Goal: Information Seeking & Learning: Learn about a topic

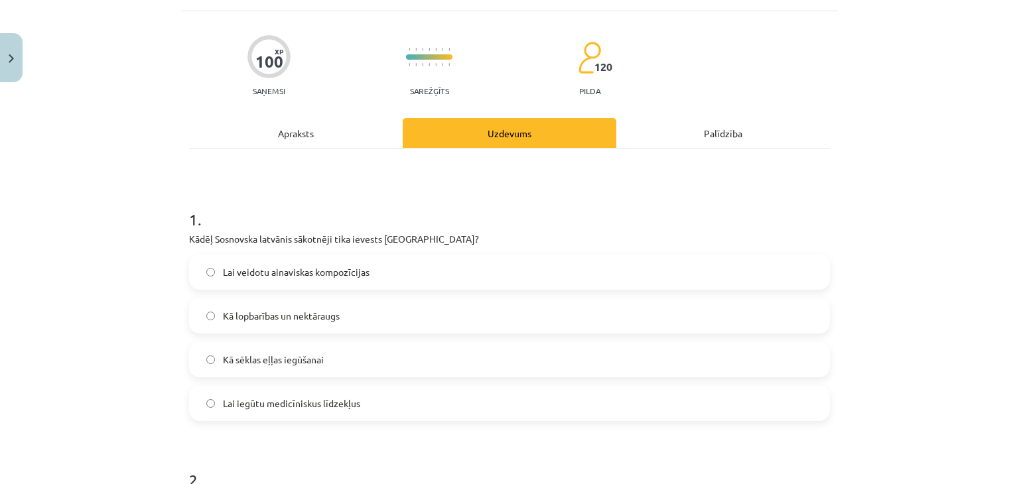
scroll to position [166, 0]
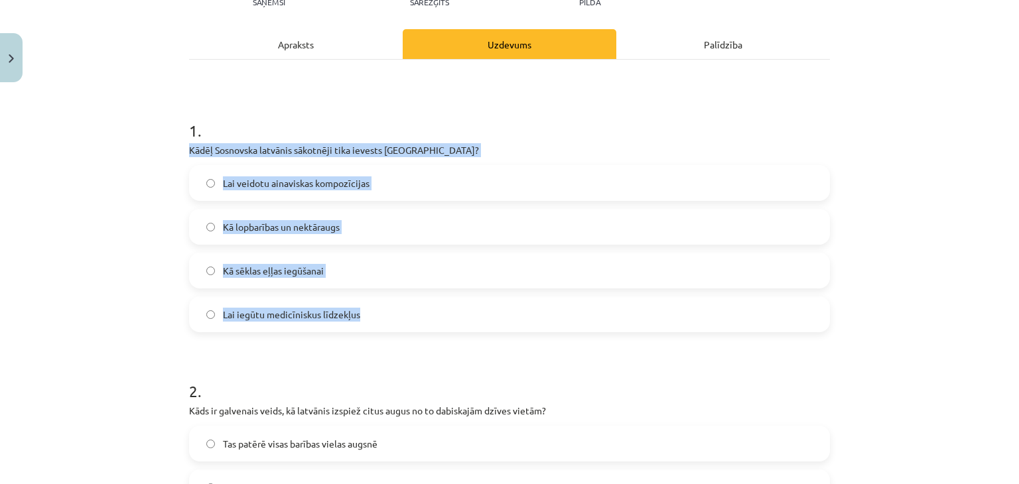
drag, startPoint x: 177, startPoint y: 141, endPoint x: 411, endPoint y: 317, distance: 293.1
copy div "Kādēļ Sosnovska latvānis sākotnēji tika ievests Latvijā? Lai veidotu ainaviskas…"
drag, startPoint x: 43, startPoint y: 266, endPoint x: 131, endPoint y: 119, distance: 171.8
click at [44, 266] on div "Mācību tēma: Bioloģijas 9. klases 1. ieskaites mācību materiāls - laboratorijas…" at bounding box center [509, 242] width 1019 height 484
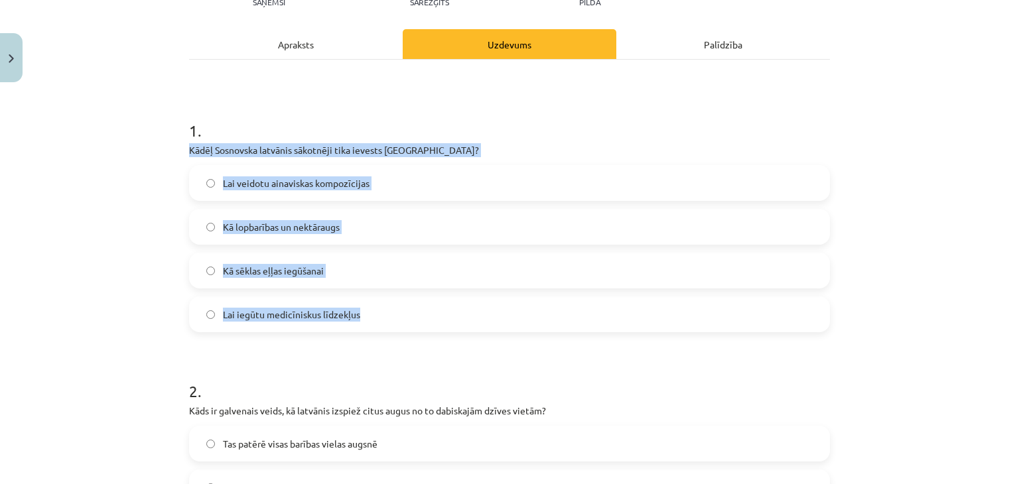
click at [121, 230] on div "Mācību tēma: Bioloģijas 9. klases 1. ieskaites mācību materiāls - laboratorijas…" at bounding box center [509, 242] width 1019 height 484
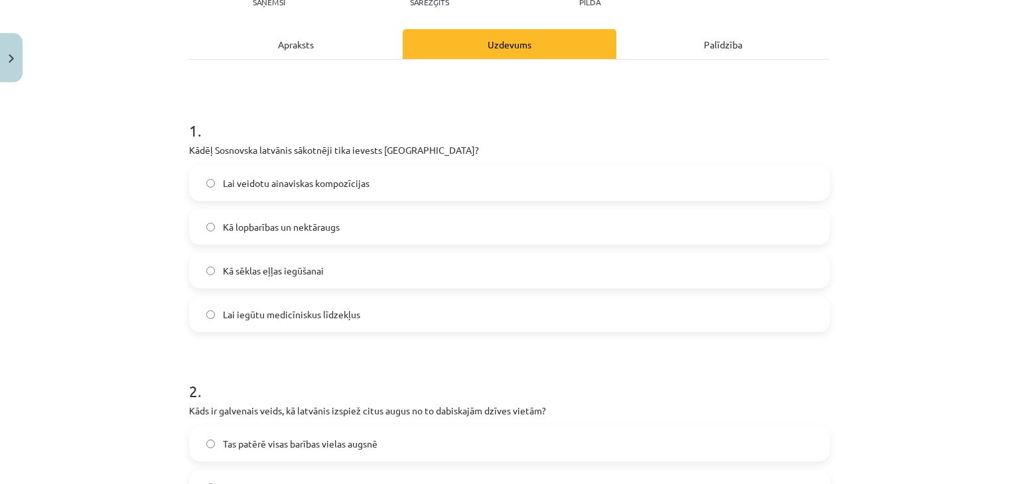
click at [199, 222] on label "Kā lopbarības un nektāraugs" at bounding box center [509, 226] width 638 height 33
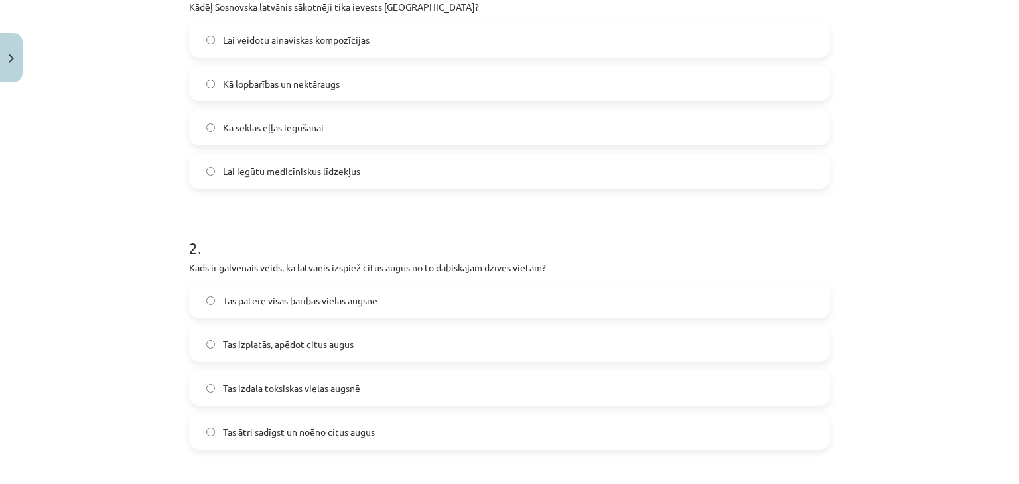
scroll to position [365, 0]
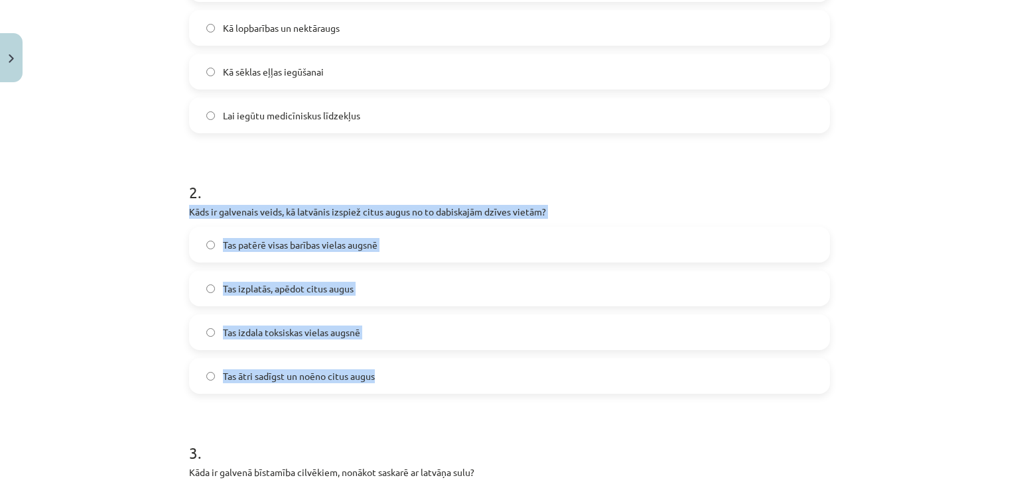
drag, startPoint x: 181, startPoint y: 207, endPoint x: 410, endPoint y: 370, distance: 280.8
copy div "Kāds ir galvenais veids, kā latvānis izspiež citus augus no to dabiskajām dzīve…"
click at [144, 245] on div "Mācību tēma: Bioloģijas 9. klases 1. ieskaites mācību materiāls - laboratorijas…" at bounding box center [509, 242] width 1019 height 484
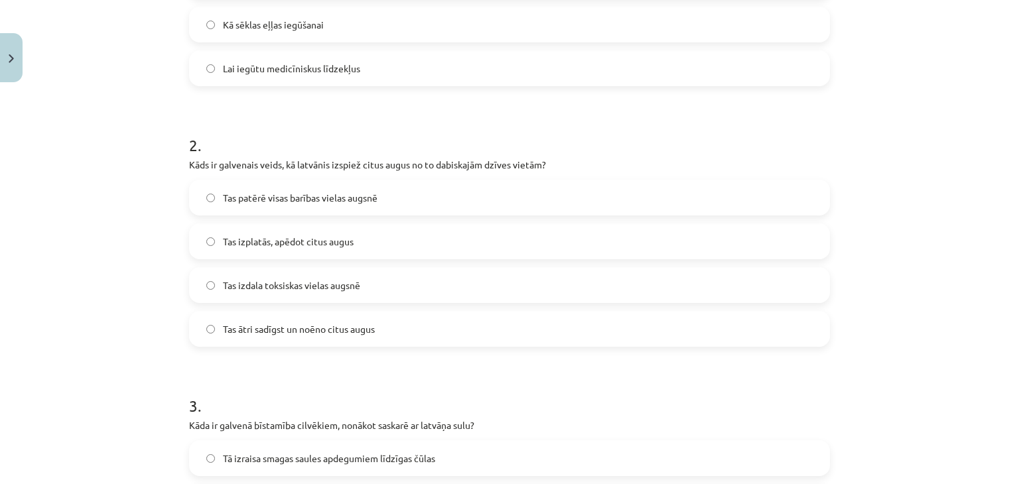
scroll to position [431, 0]
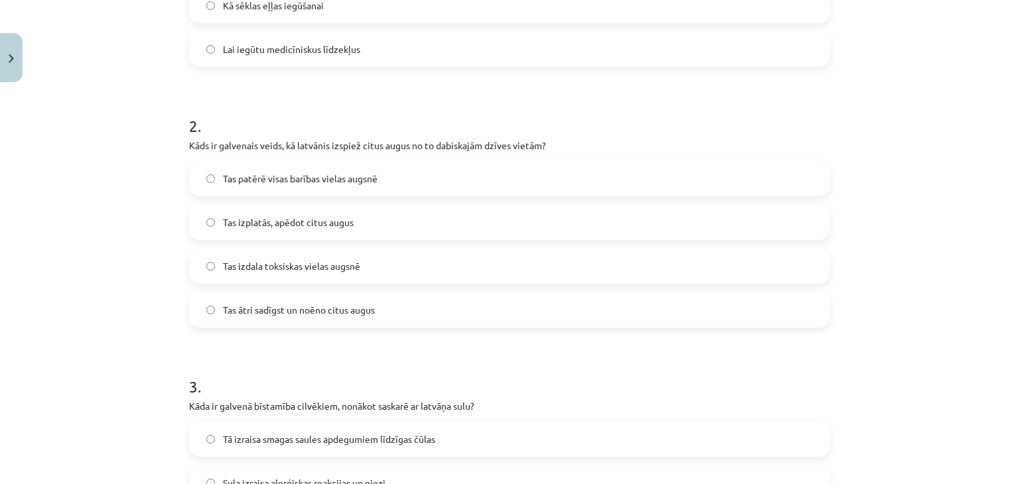
click at [207, 319] on label "Tas ātri sadīgst un noēno citus augus" at bounding box center [509, 309] width 638 height 33
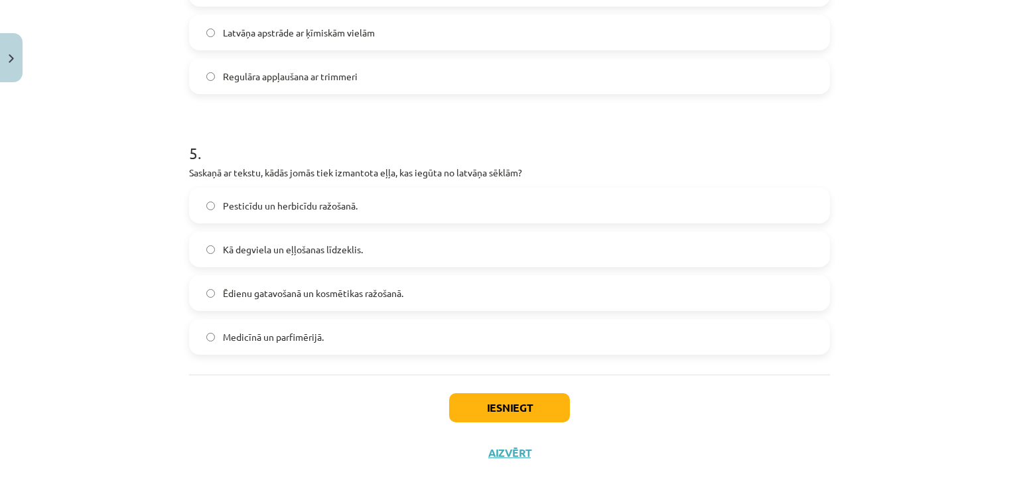
scroll to position [1211, 0]
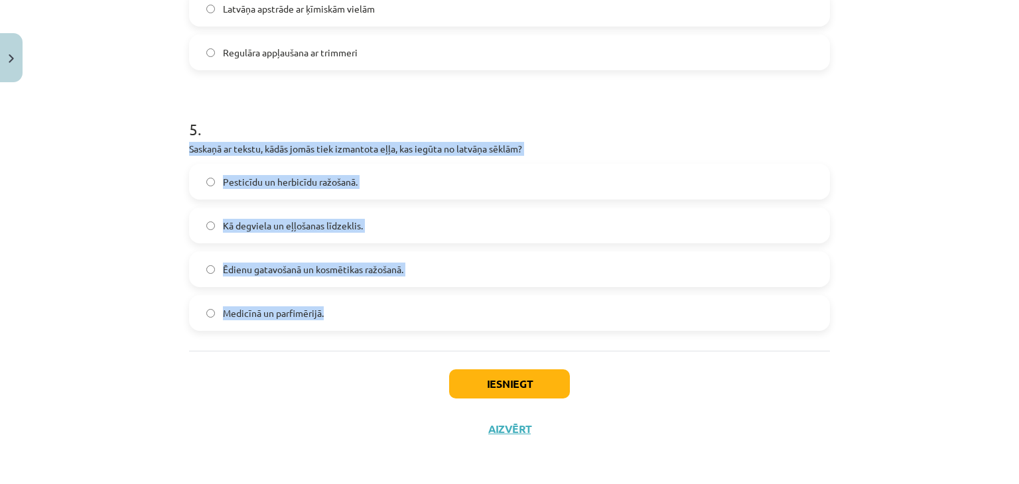
drag, startPoint x: 181, startPoint y: 147, endPoint x: 418, endPoint y: 296, distance: 280.1
copy div "Saskaņā ar tekstu, kādās jomās tiek izmantota eļļa, kas iegūta no latvāņa sēklā…"
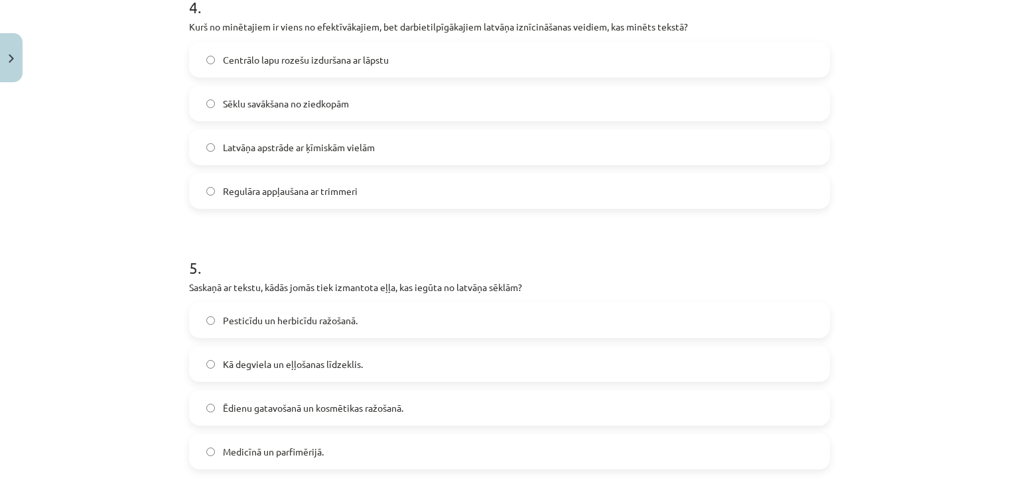
scroll to position [1011, 0]
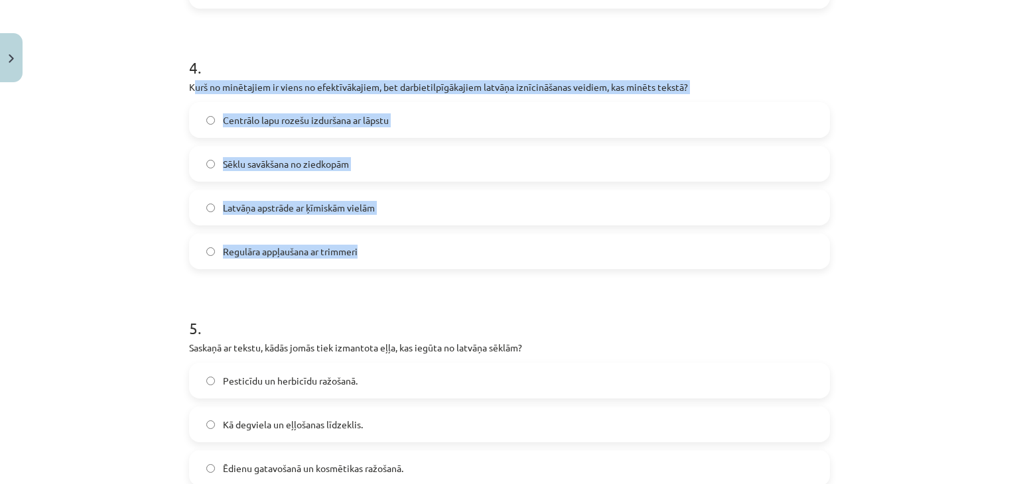
drag, startPoint x: 215, startPoint y: 100, endPoint x: 385, endPoint y: 243, distance: 222.3
click at [385, 243] on div "4 . Kurš no minētajiem ir viens no efektīvākajiem, bet darbietilpīgākajiem latv…" at bounding box center [509, 152] width 641 height 234
copy div "urš no minētajiem ir viens no efektīvākajiem, bet darbietilpīgākajiem latvāņa i…"
click at [212, 120] on label "Centrālo lapu rozešu izduršana ar lāpstu" at bounding box center [509, 120] width 638 height 33
click at [137, 176] on div "Mācību tēma: Bioloģijas 9. klases 1. ieskaites mācību materiāls - laboratorijas…" at bounding box center [509, 242] width 1019 height 484
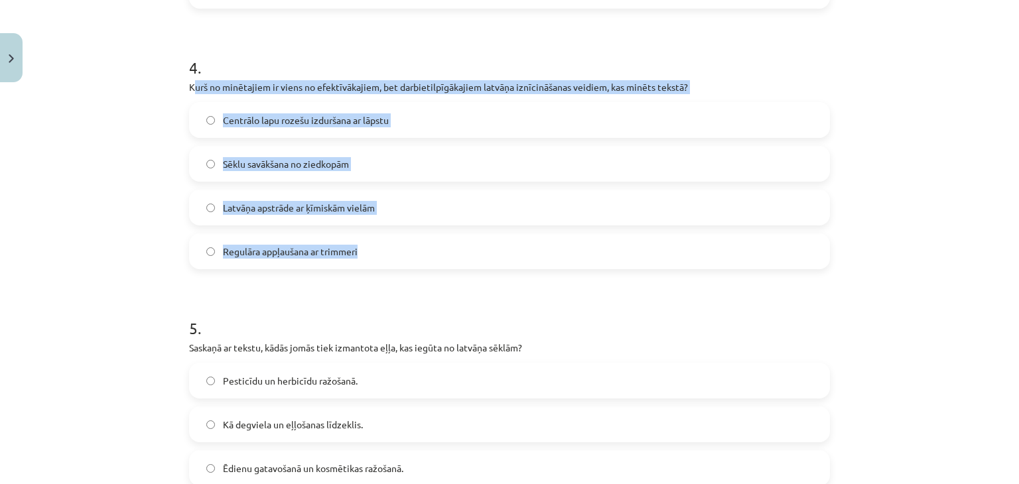
click at [137, 182] on div "Mācību tēma: Bioloģijas 9. klases 1. ieskaites mācību materiāls - laboratorijas…" at bounding box center [509, 242] width 1019 height 484
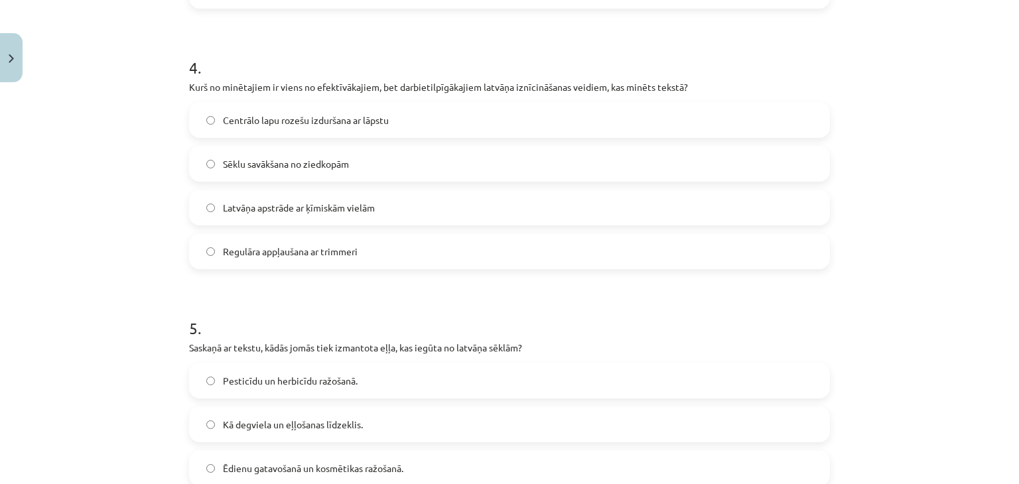
click at [307, 323] on h1 "5 ." at bounding box center [509, 316] width 641 height 41
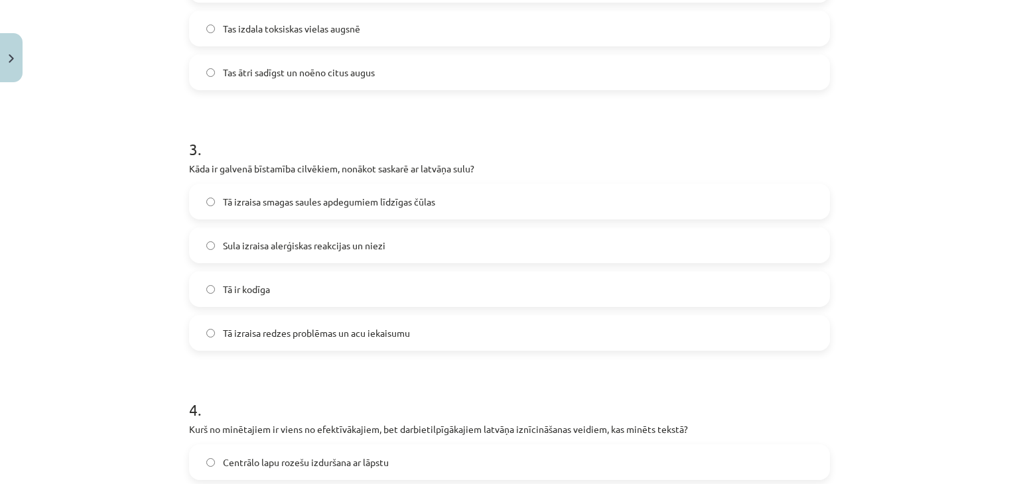
scroll to position [613, 0]
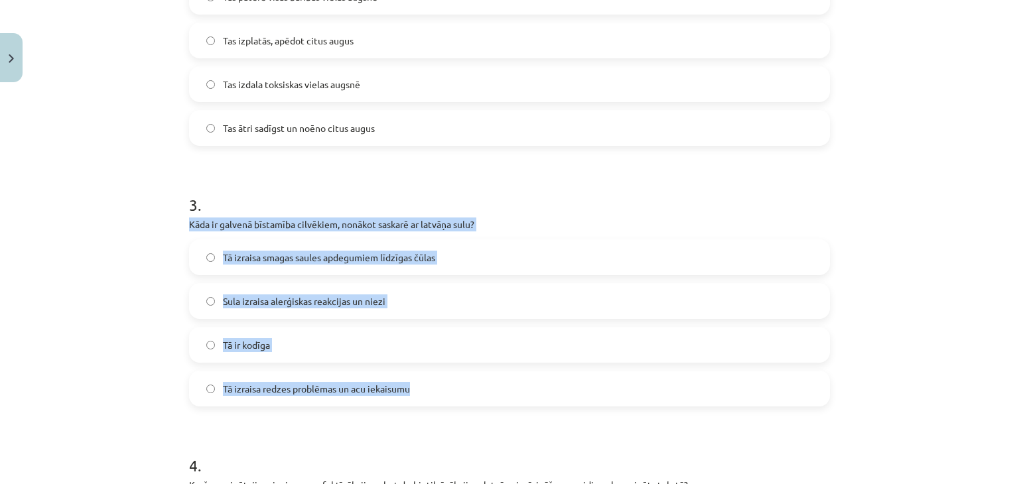
drag, startPoint x: 177, startPoint y: 223, endPoint x: 437, endPoint y: 367, distance: 296.8
click at [437, 367] on div "100 XP Saņemsi Sarežģīts 120 pilda Apraksts Uzdevums Palīdzība 1 . Kādēļ Sosnov…" at bounding box center [509, 262] width 657 height 1574
copy div "Kāda ir galvenā bīstamība cilvēkiem, nonākot saskarē ar latvāņa sulu? Tā izrais…"
click at [128, 269] on div "Mācību tēma: Bioloģijas 9. klases 1. ieskaites mācību materiāls - laboratorijas…" at bounding box center [509, 242] width 1019 height 484
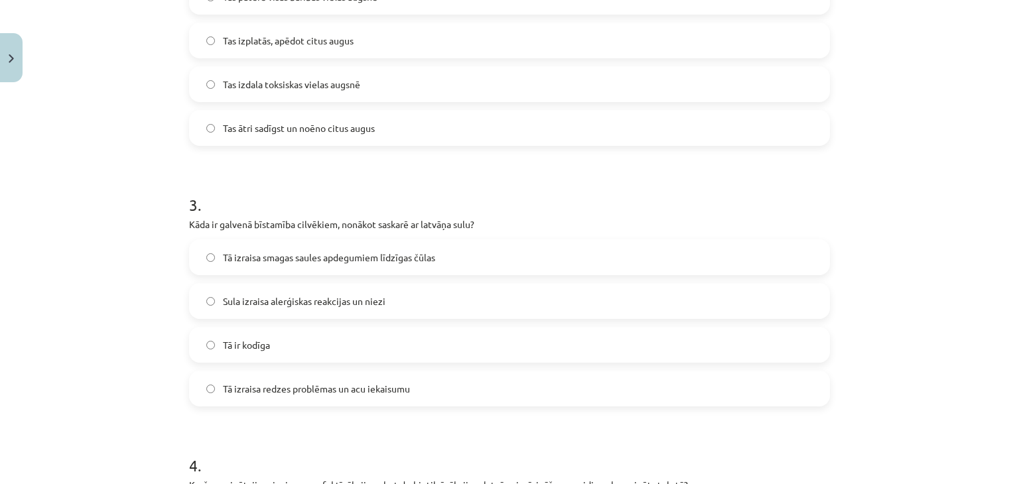
click at [206, 263] on label "Tā izraisa smagas saules apdegumiem līdzīgas čūlas" at bounding box center [509, 257] width 638 height 33
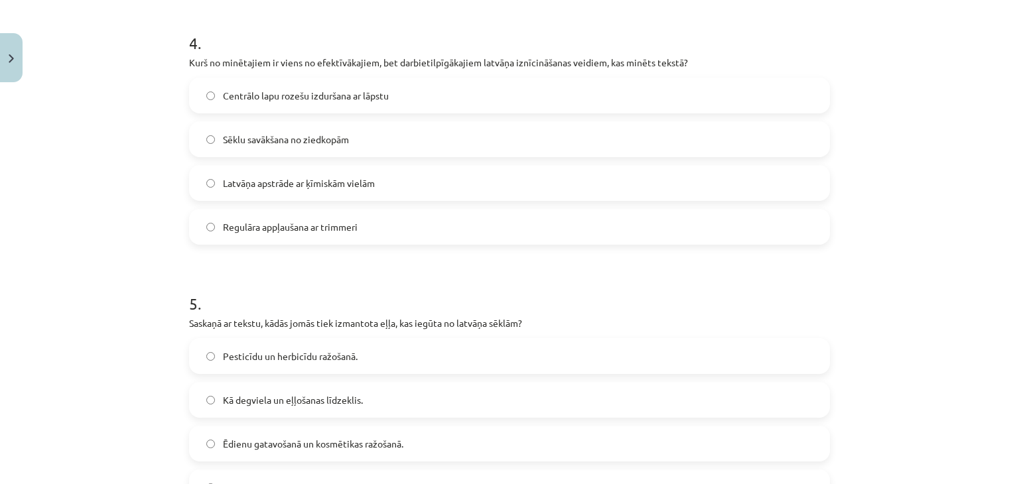
scroll to position [1195, 0]
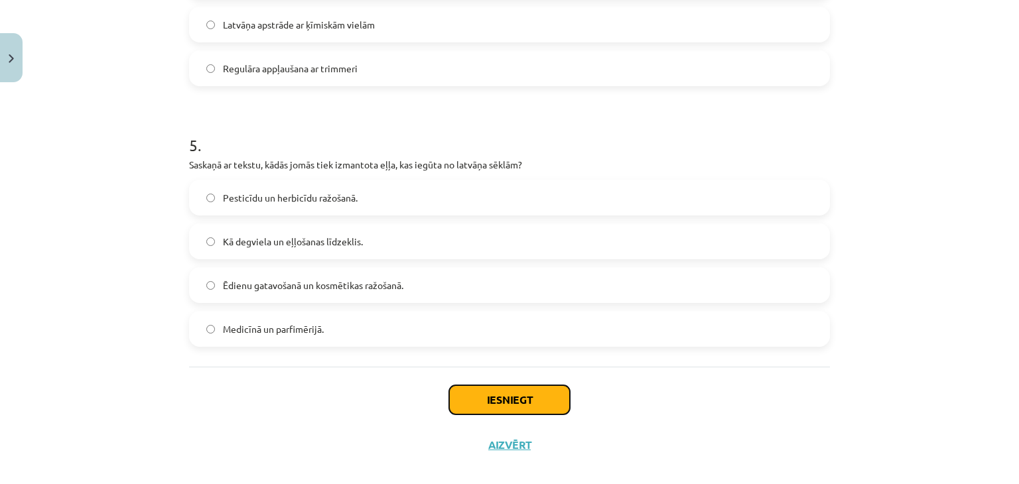
click at [449, 395] on button "Iesniegt" at bounding box center [509, 400] width 121 height 29
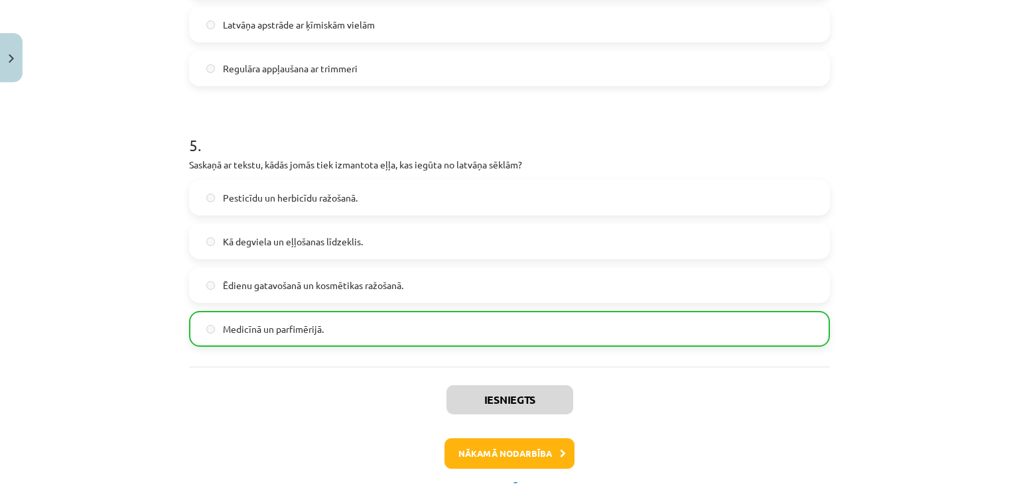
click at [406, 336] on label "Medicīnā un parfimērijā." at bounding box center [509, 329] width 638 height 33
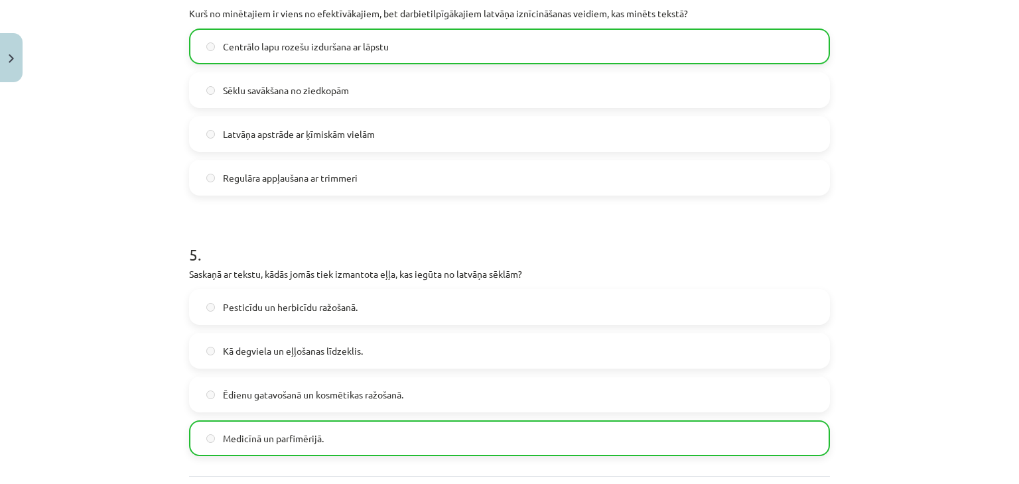
scroll to position [1253, 0]
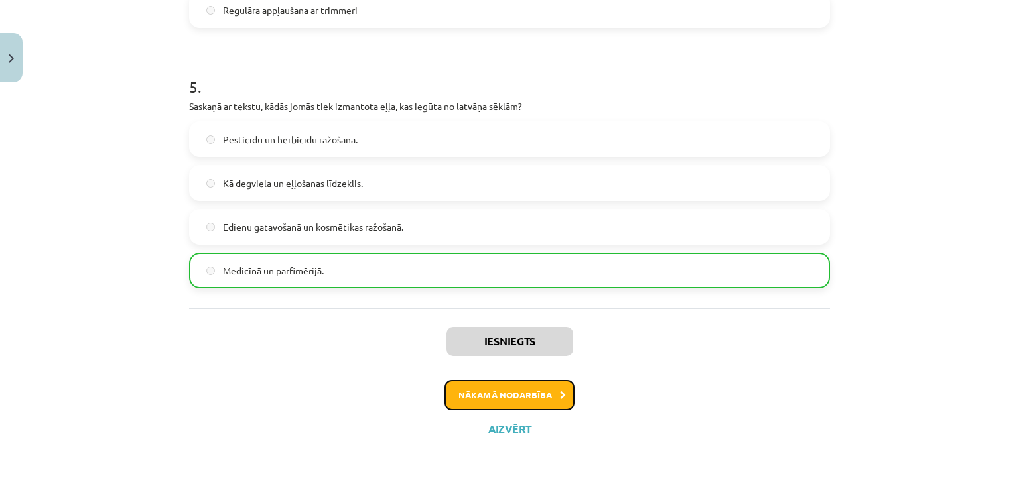
click at [449, 396] on button "Nākamā nodarbība" at bounding box center [510, 395] width 130 height 31
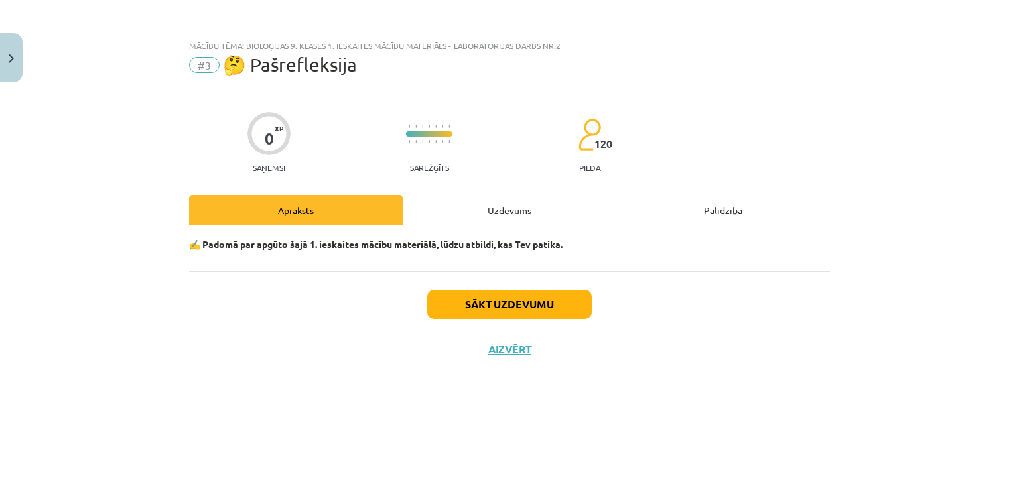
scroll to position [0, 0]
click at [449, 294] on button "Sākt uzdevumu" at bounding box center [509, 304] width 165 height 29
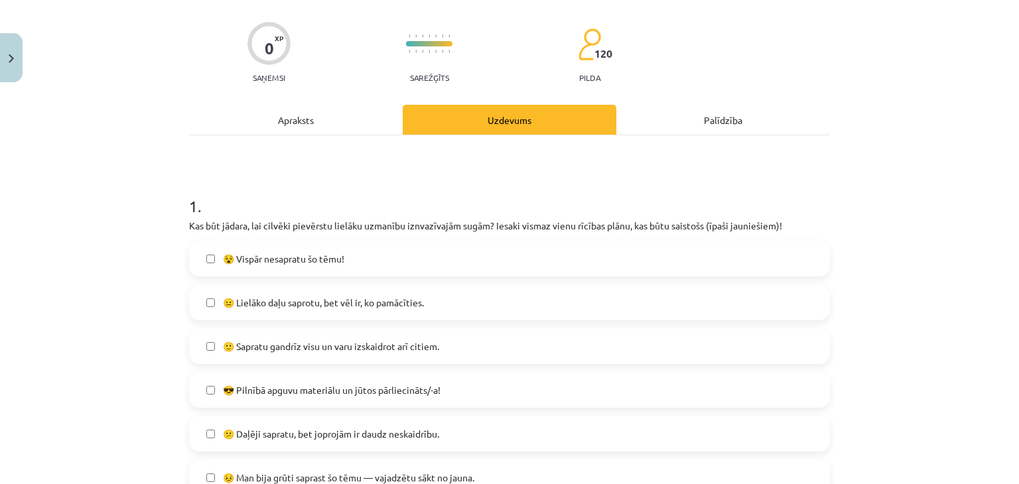
scroll to position [199, 0]
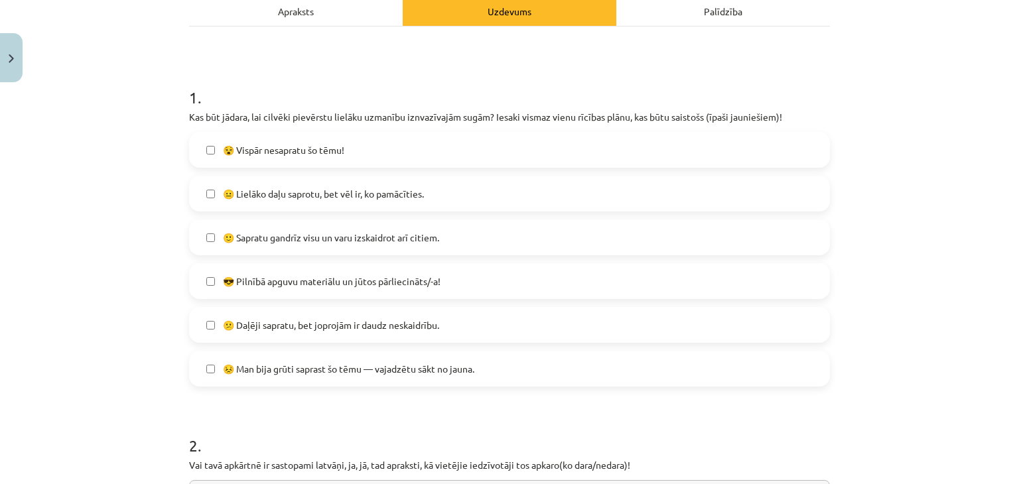
click at [402, 194] on span "😐 Lielāko daļu saprotu, bet vēl ir, ko pamācīties." at bounding box center [323, 194] width 201 height 14
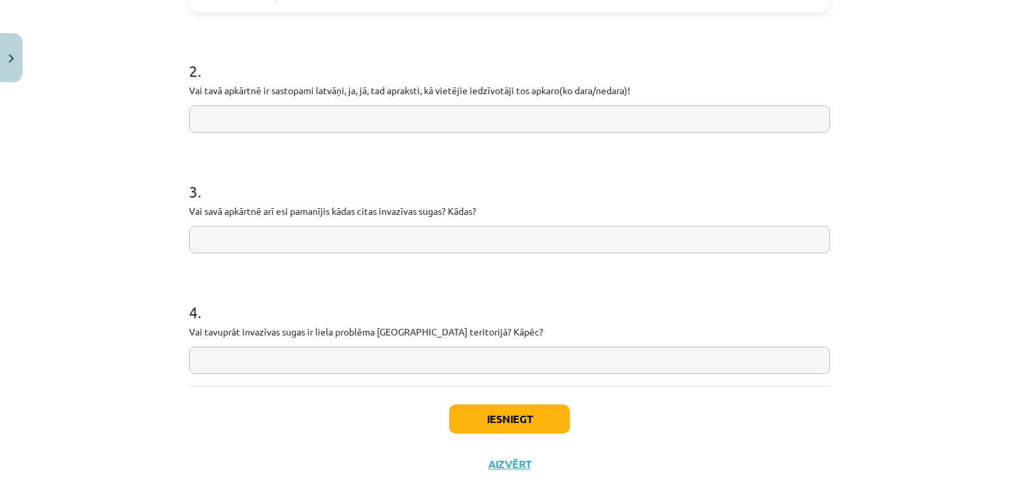
scroll to position [597, 0]
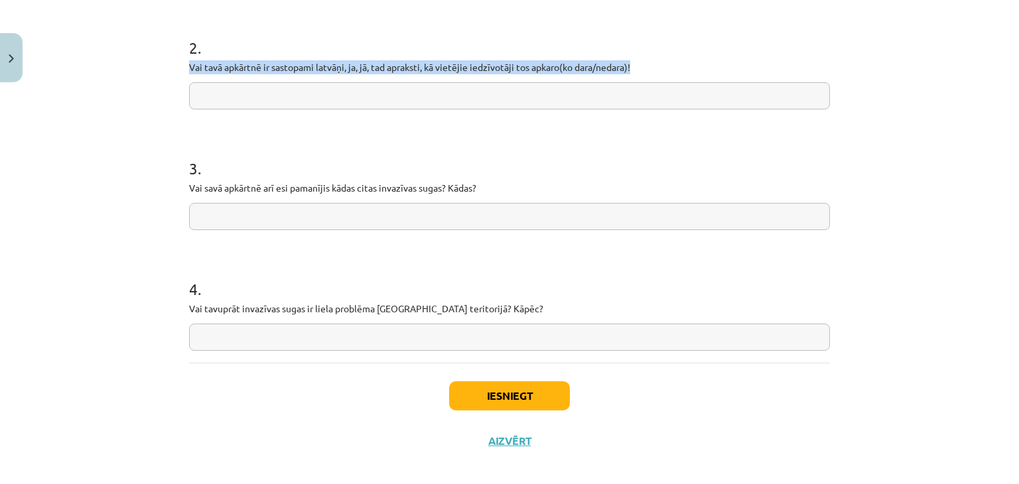
drag, startPoint x: 183, startPoint y: 66, endPoint x: 690, endPoint y: 59, distance: 507.8
drag, startPoint x: 692, startPoint y: 59, endPoint x: 696, endPoint y: 65, distance: 7.2
copy p "Vai tavā apkārtnē ir sastopami latvāņi, ja, jā, tad apraksti, kā vietējie iedzī…"
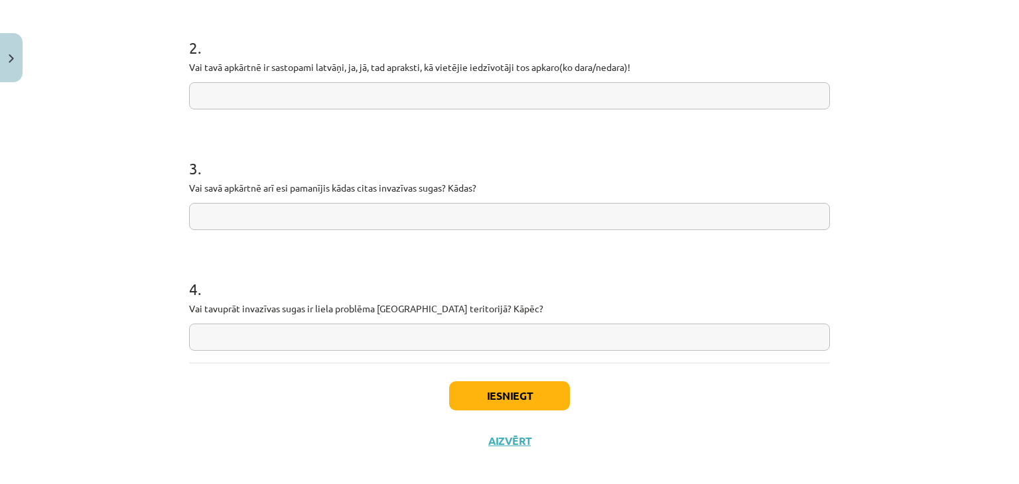
click at [349, 104] on input "text" at bounding box center [509, 95] width 641 height 27
type input "***"
click at [233, 219] on input "text" at bounding box center [509, 216] width 641 height 27
drag, startPoint x: 181, startPoint y: 186, endPoint x: 471, endPoint y: 200, distance: 290.3
click at [449, 200] on div "Mācību tēma: Bioloģijas 9. klases 1. ieskaites mācību materiāls - laboratorijas…" at bounding box center [509, 242] width 1019 height 484
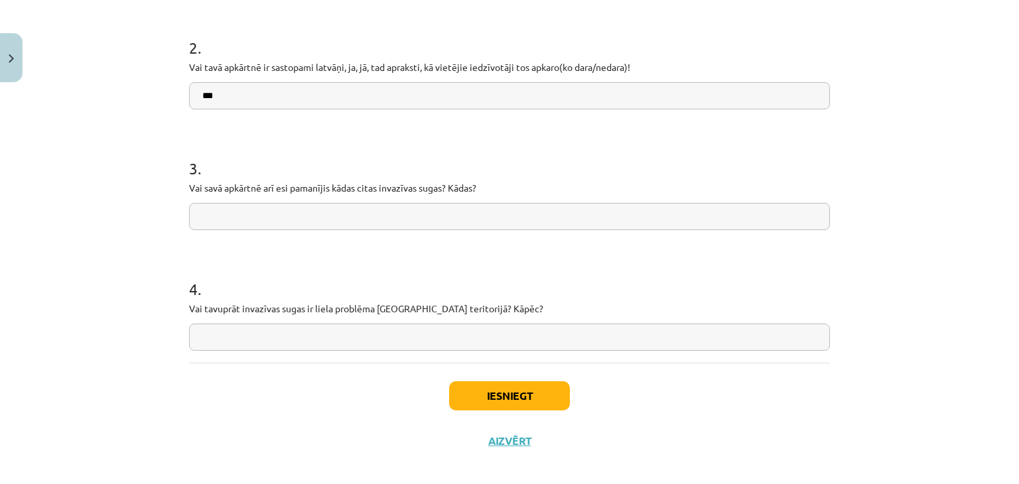
copy p
click at [449, 240] on form "1 . Kas būt jādara, lai cilvēki pievērstu lielāku uzmanību iznvazīvajām sugām? …" at bounding box center [509, 9] width 641 height 684
click at [242, 221] on input "text" at bounding box center [509, 216] width 641 height 27
paste input "**********"
click at [199, 220] on input "**********" at bounding box center [509, 216] width 641 height 27
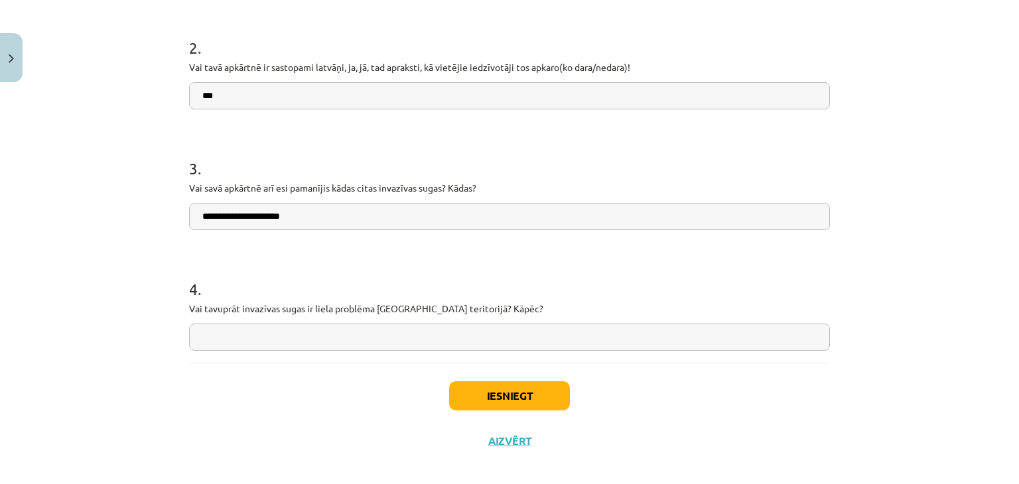
click at [305, 219] on input "**********" at bounding box center [509, 216] width 641 height 27
type input "**********"
click at [242, 88] on input "***" at bounding box center [509, 95] width 641 height 27
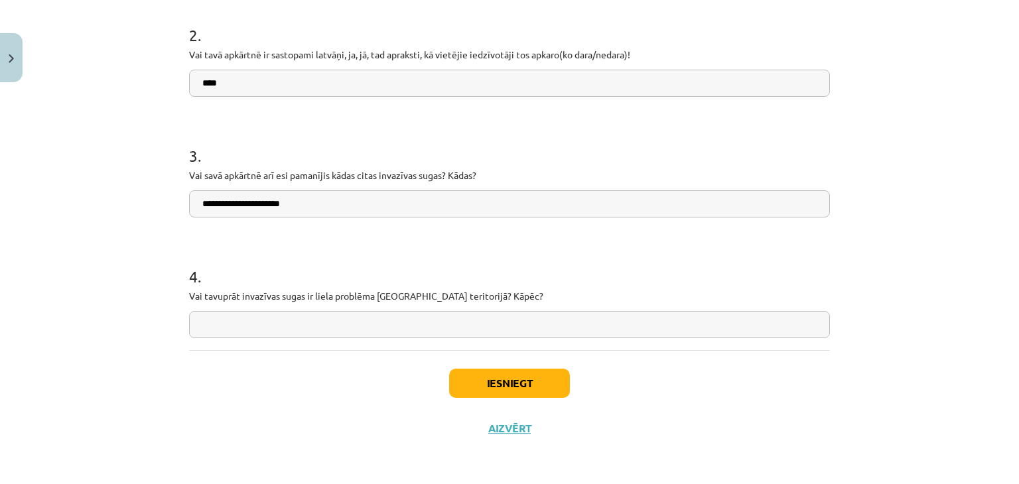
type input "****"
click at [240, 323] on input "text" at bounding box center [509, 324] width 641 height 27
drag, startPoint x: 179, startPoint y: 295, endPoint x: 521, endPoint y: 297, distance: 341.8
copy p "Vai tavuprāt invazīvas sugas ir liela problēma Latvijas teritorijā? Kāpēc?"
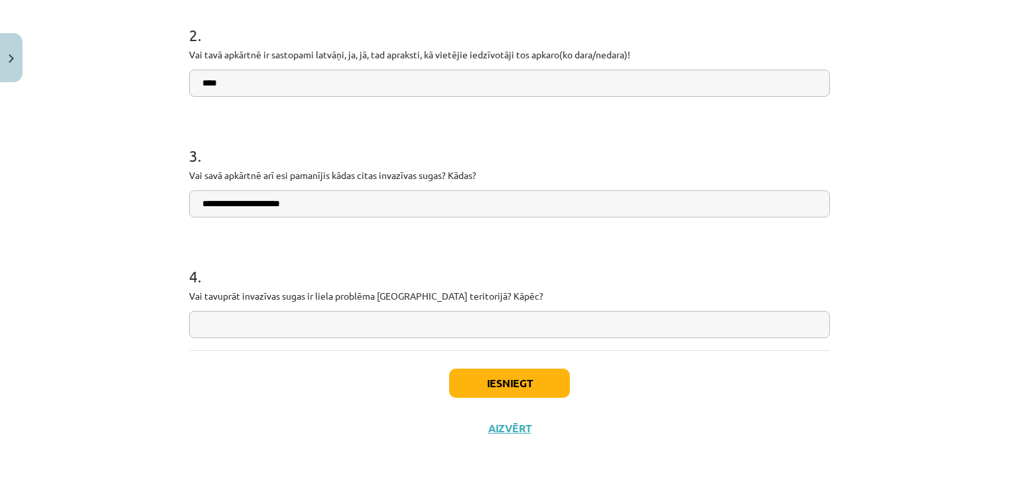
click at [265, 330] on input "text" at bounding box center [509, 324] width 641 height 27
paste input "**********"
click at [199, 329] on input "**********" at bounding box center [509, 324] width 641 height 27
click at [252, 325] on input "**********" at bounding box center [509, 324] width 641 height 27
click at [449, 325] on input "**********" at bounding box center [509, 324] width 641 height 27
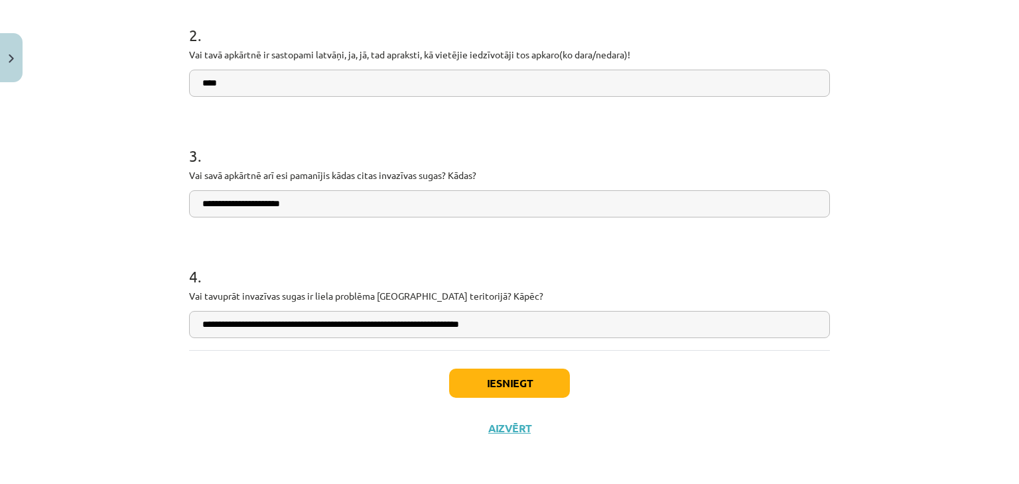
click at [449, 328] on input "**********" at bounding box center [509, 324] width 641 height 27
click at [449, 325] on input "**********" at bounding box center [509, 324] width 641 height 27
click at [449, 329] on input "**********" at bounding box center [509, 324] width 641 height 27
type input "**********"
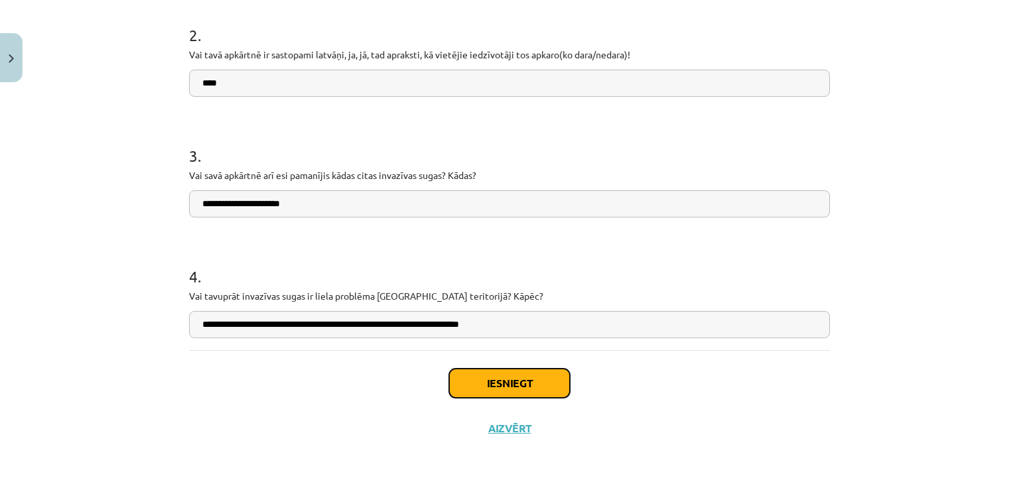
click at [449, 378] on button "Iesniegt" at bounding box center [509, 383] width 121 height 29
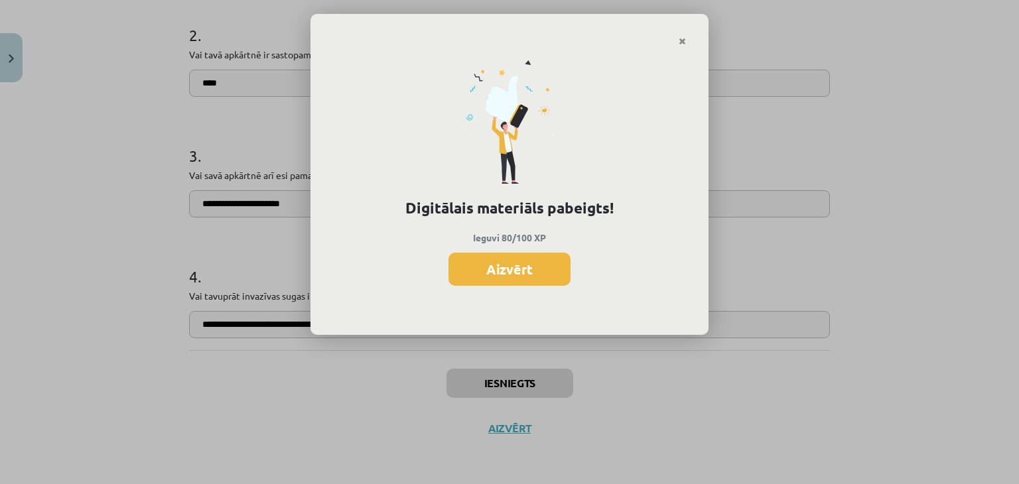
click at [449, 271] on button "Aizvērt" at bounding box center [510, 269] width 122 height 33
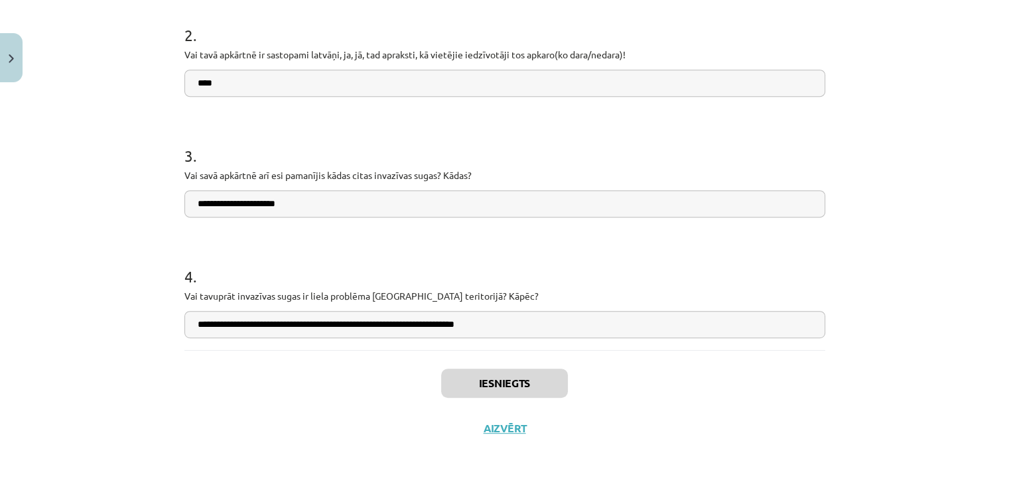
click at [449, 436] on div "Iesniegts Aizvērt" at bounding box center [505, 396] width 641 height 93
click at [449, 425] on button "Aizvērt" at bounding box center [505, 428] width 50 height 13
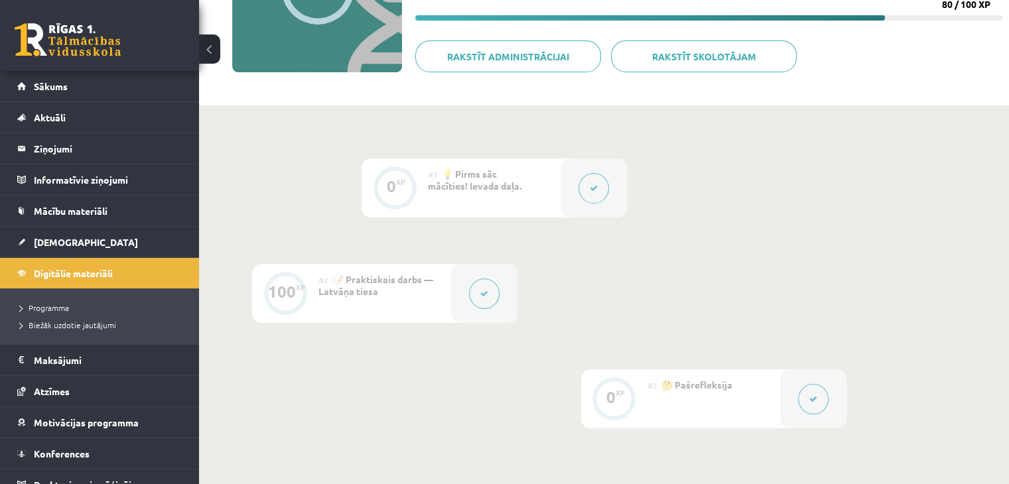
scroll to position [0, 0]
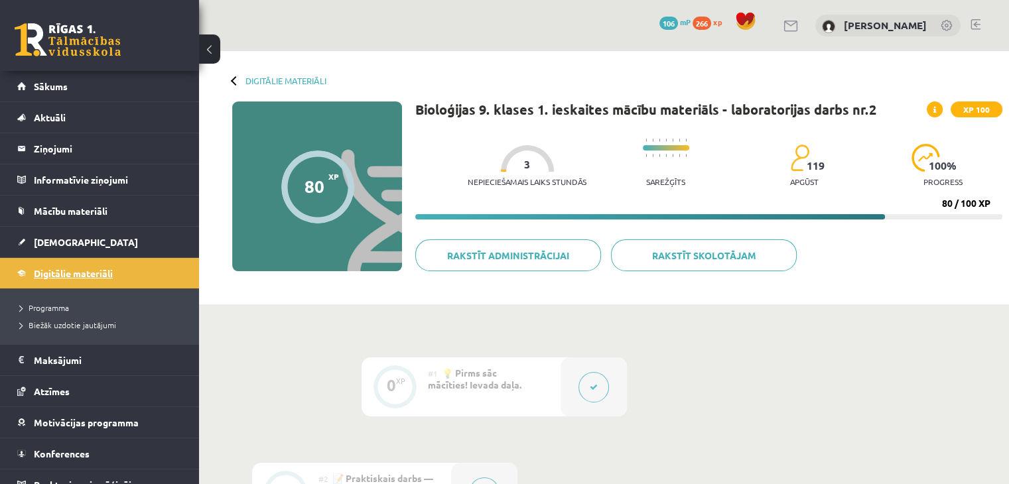
click at [93, 277] on span "Digitālie materiāli" at bounding box center [73, 273] width 79 height 12
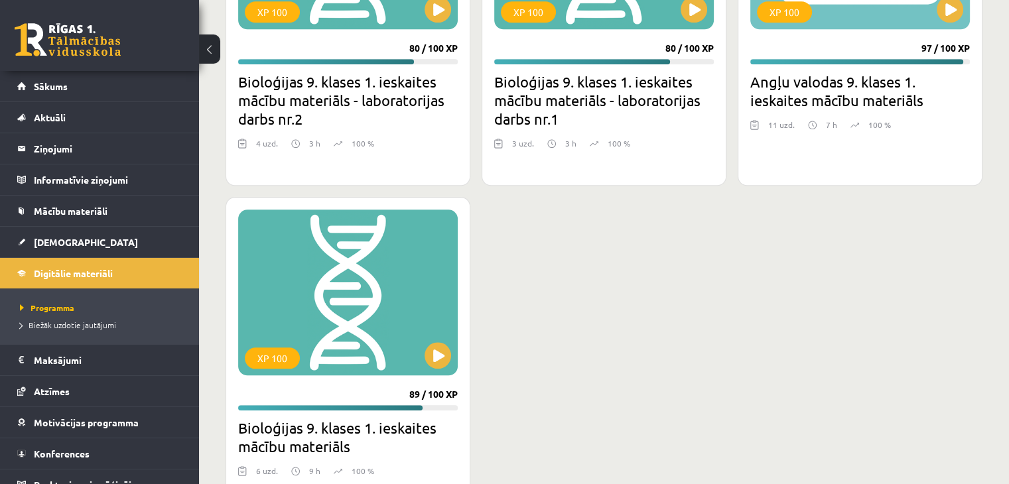
scroll to position [1355, 0]
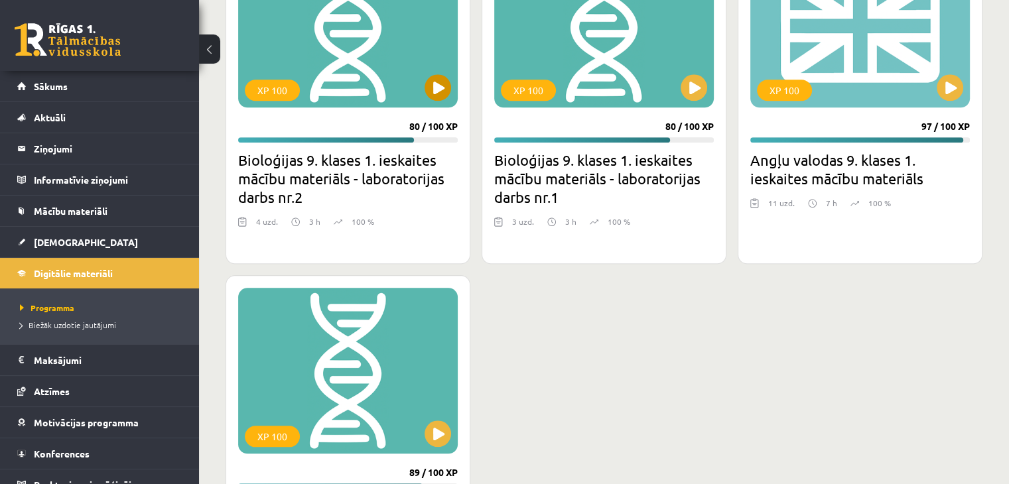
click at [425, 54] on div "XP 100" at bounding box center [348, 25] width 220 height 166
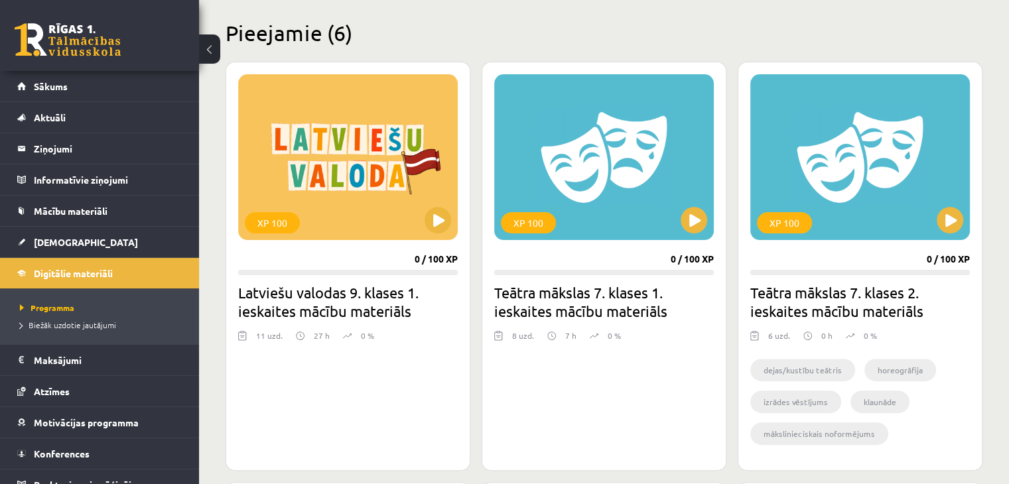
scroll to position [293, 0]
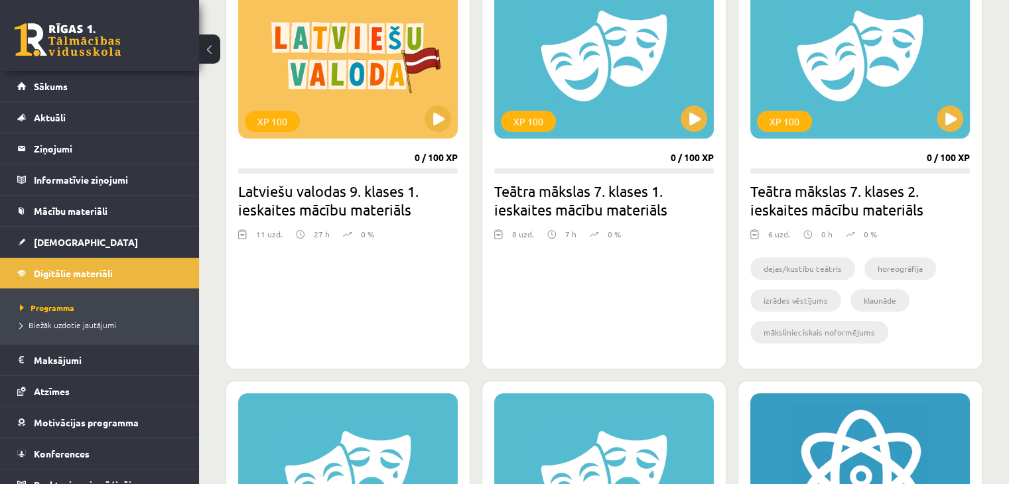
scroll to position [425, 0]
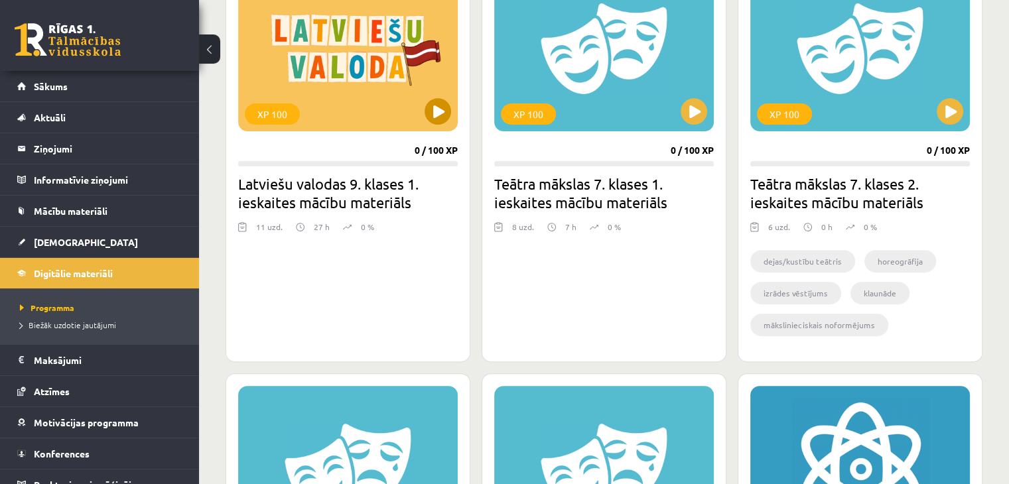
click at [408, 94] on div "XP 100" at bounding box center [348, 48] width 220 height 166
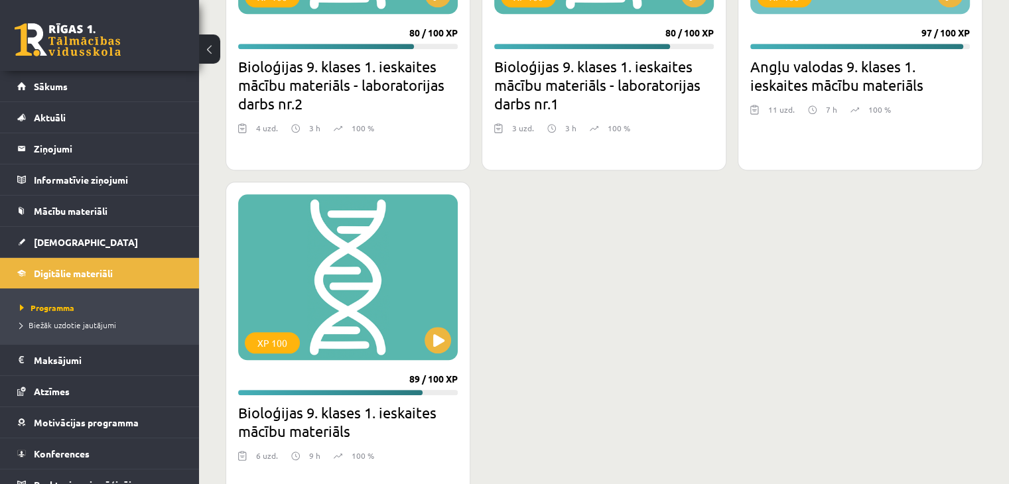
scroll to position [1487, 0]
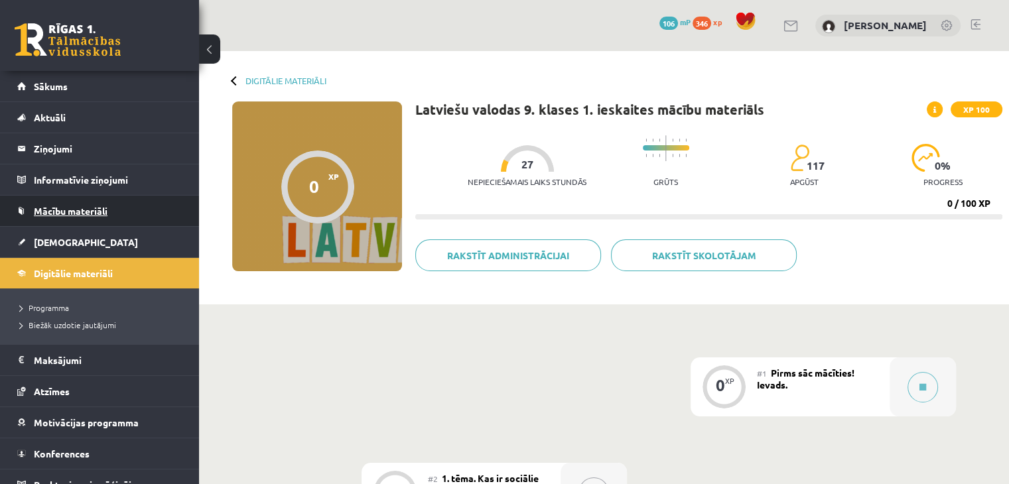
click at [75, 215] on span "Mācību materiāli" at bounding box center [71, 211] width 74 height 12
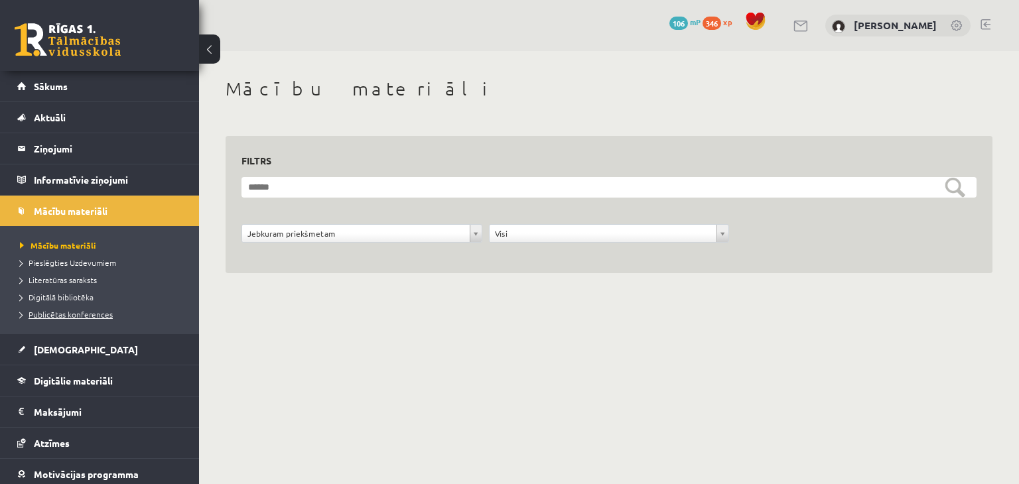
click at [93, 310] on span "Publicētas konferences" at bounding box center [66, 314] width 93 height 11
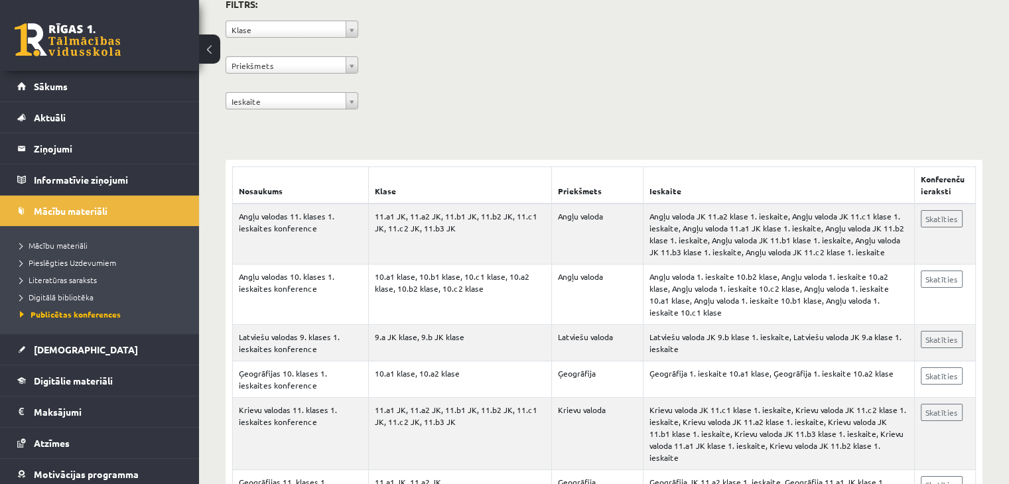
scroll to position [133, 0]
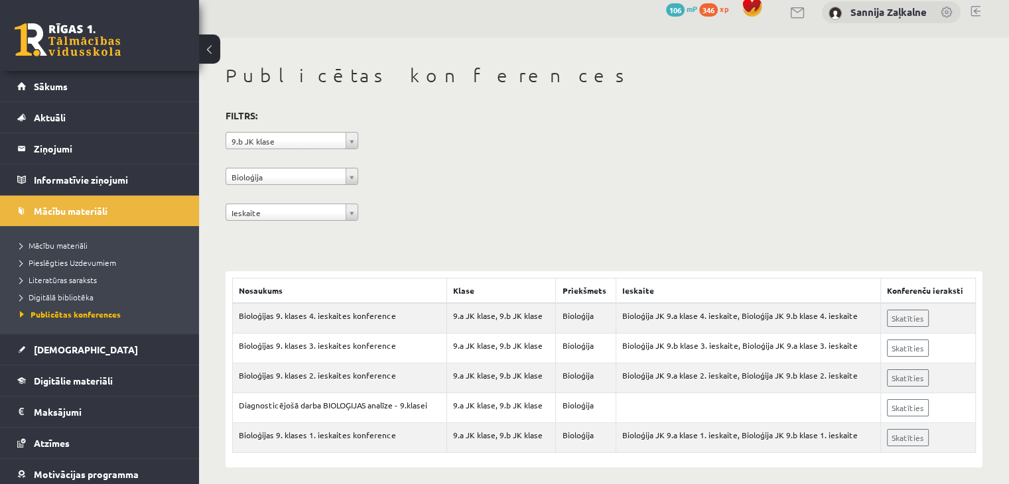
scroll to position [21, 0]
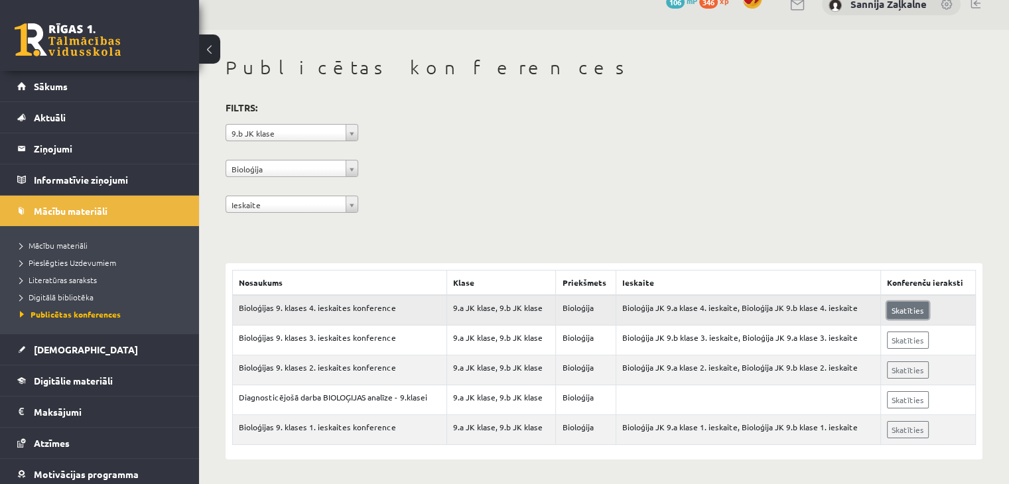
click at [906, 314] on link "Skatīties" at bounding box center [908, 310] width 42 height 17
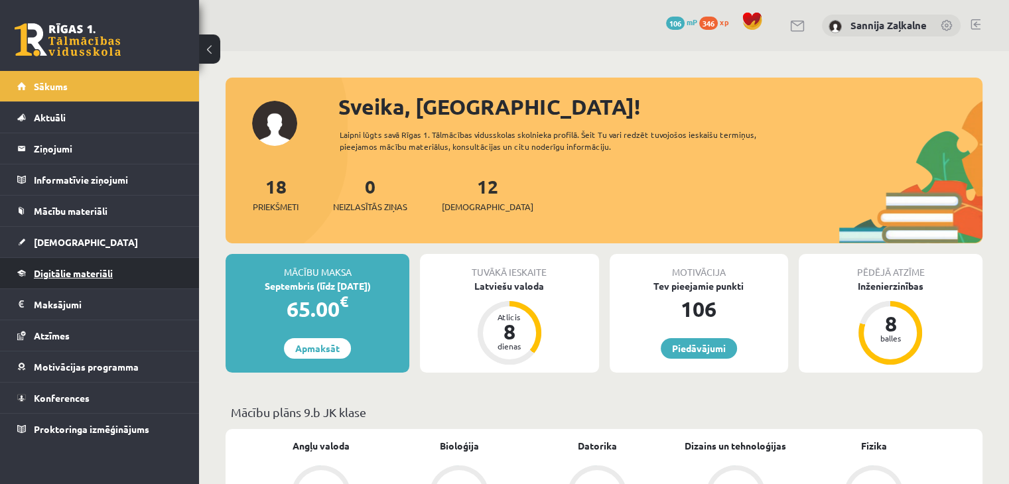
click at [76, 269] on span "Digitālie materiāli" at bounding box center [73, 273] width 79 height 12
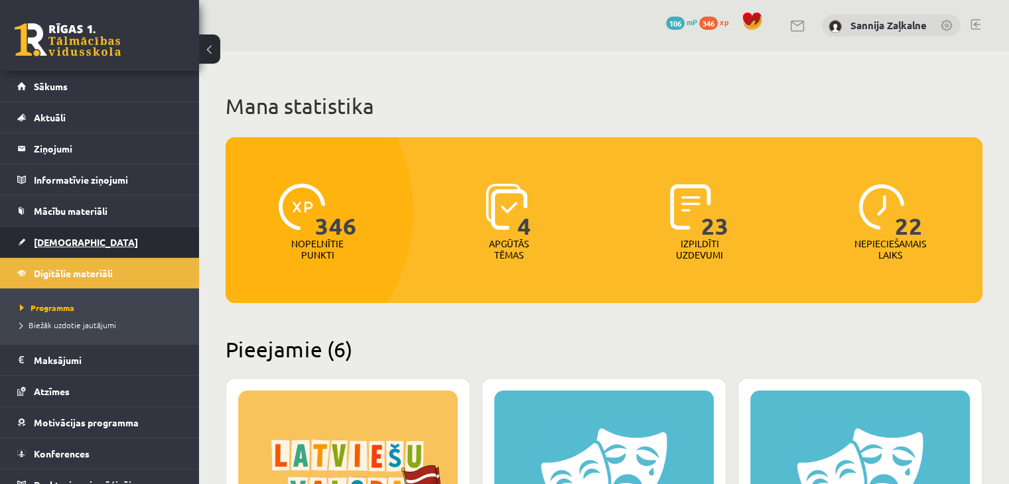
click at [67, 232] on link "[DEMOGRAPHIC_DATA]" at bounding box center [99, 242] width 165 height 31
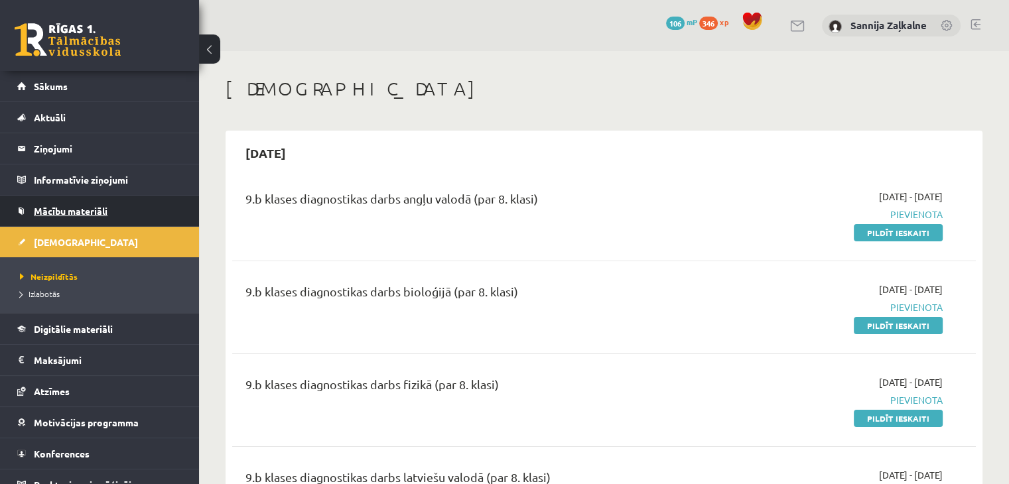
click at [80, 220] on link "Mācību materiāli" at bounding box center [99, 211] width 165 height 31
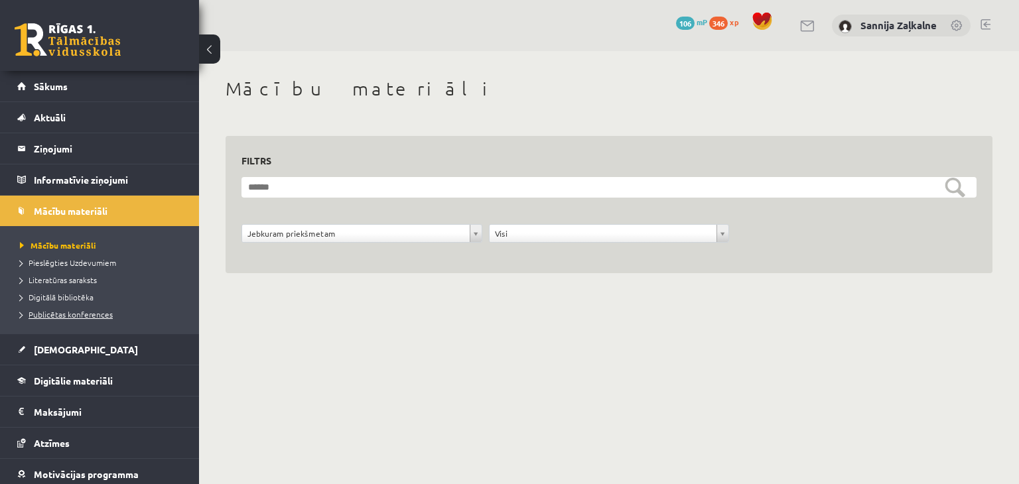
click at [63, 313] on span "Publicētas konferences" at bounding box center [66, 314] width 93 height 11
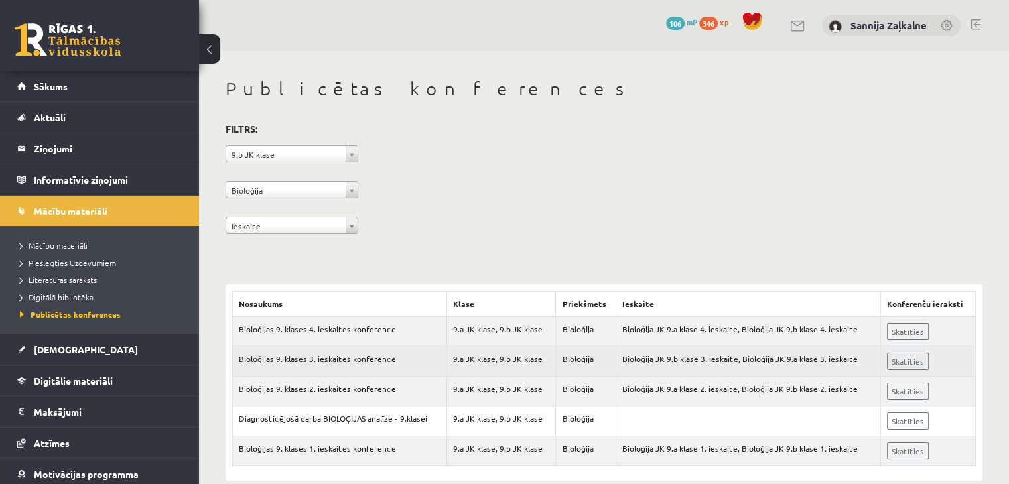
scroll to position [21, 0]
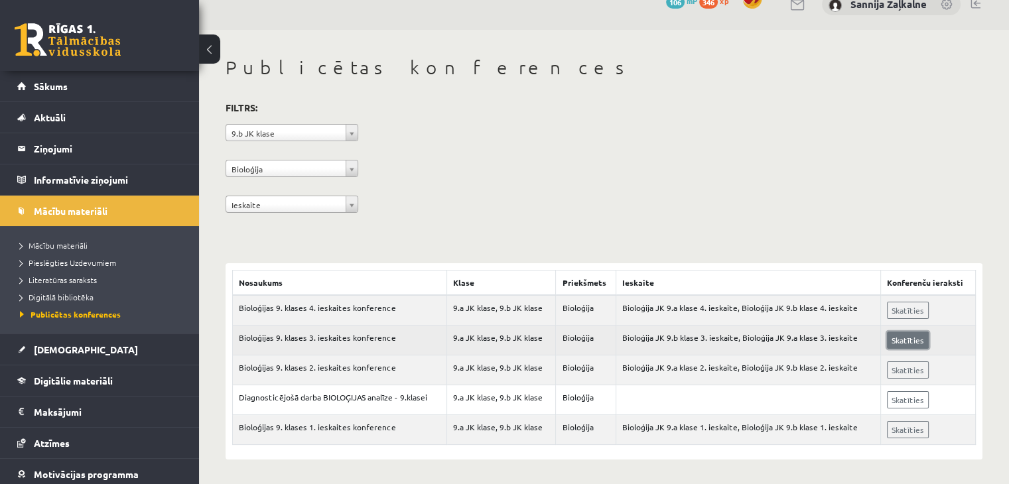
click at [903, 337] on link "Skatīties" at bounding box center [908, 340] width 42 height 17
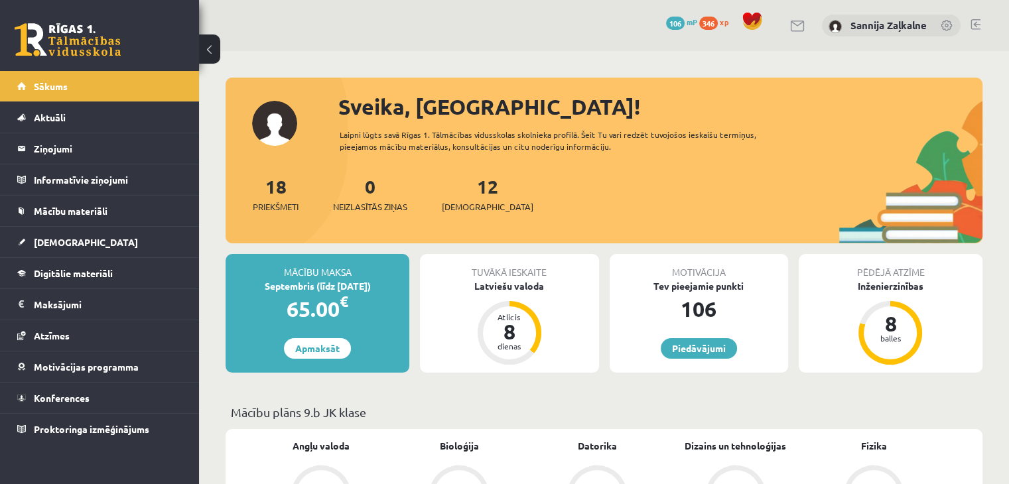
click at [946, 27] on link at bounding box center [947, 26] width 13 height 13
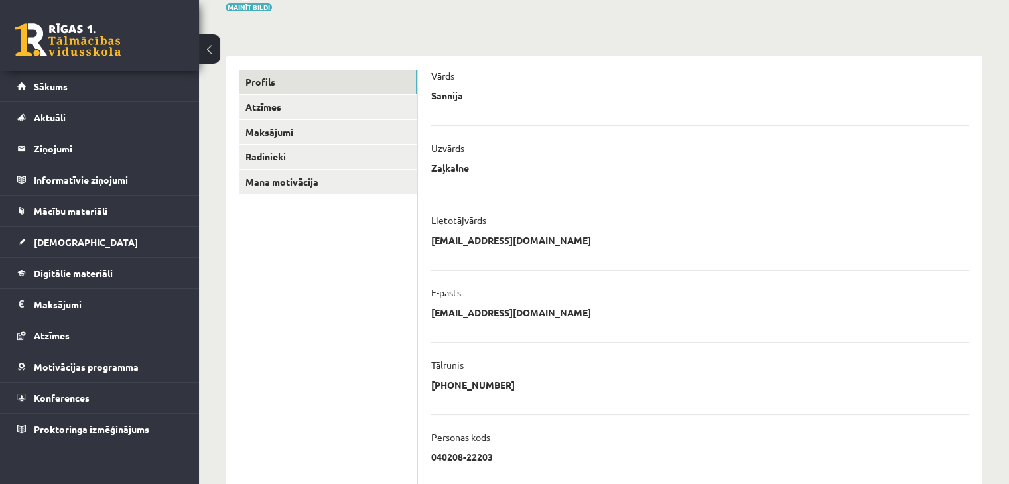
scroll to position [116, 0]
click at [62, 205] on span "Mācību materiāli" at bounding box center [71, 211] width 74 height 12
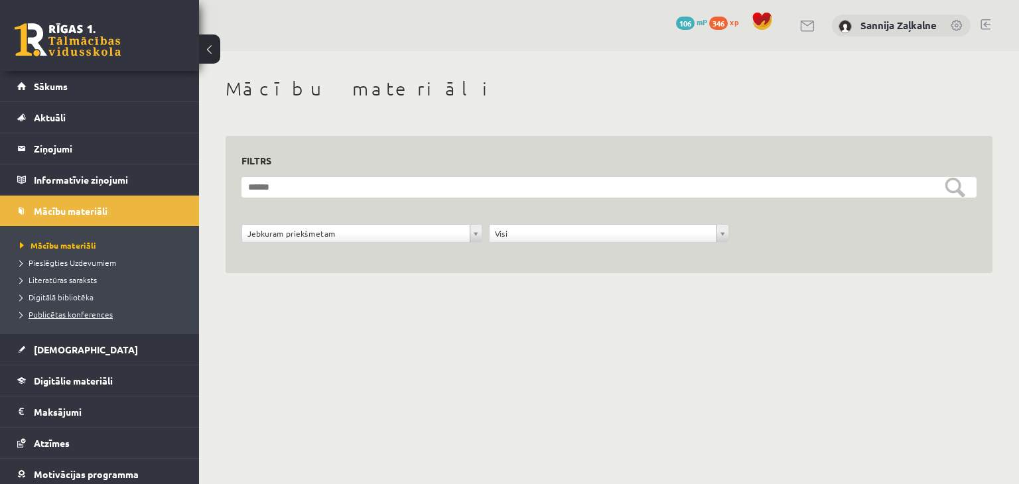
click at [64, 311] on span "Publicētas konferences" at bounding box center [66, 314] width 93 height 11
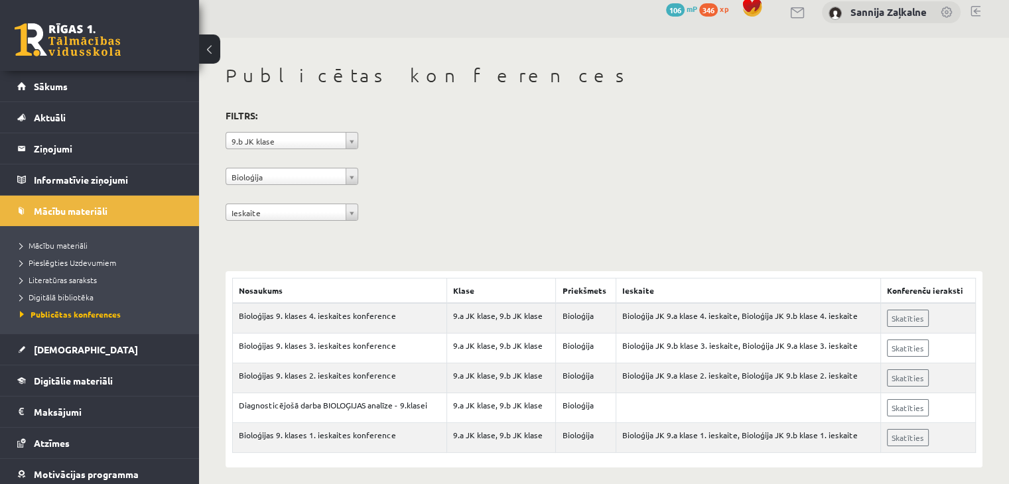
scroll to position [21, 0]
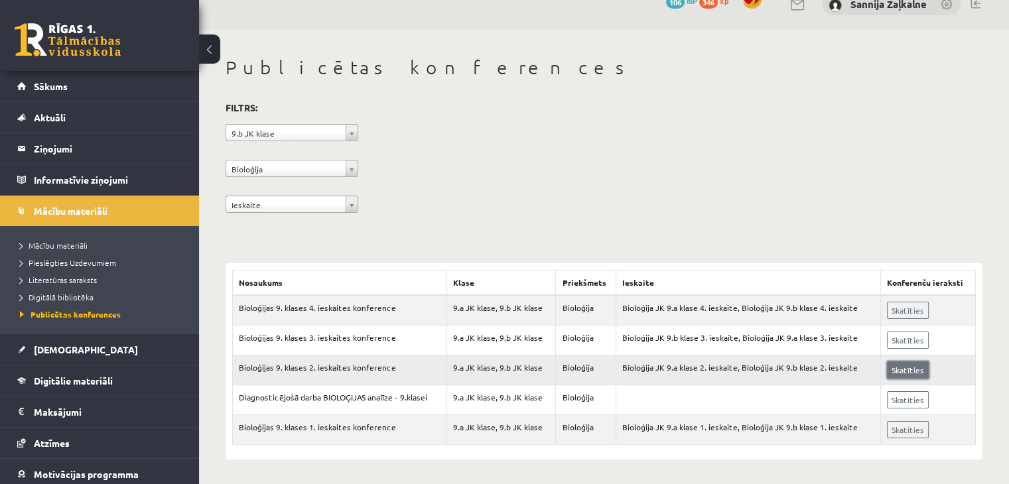
click at [907, 368] on link "Skatīties" at bounding box center [908, 370] width 42 height 17
